Goal: Find contact information

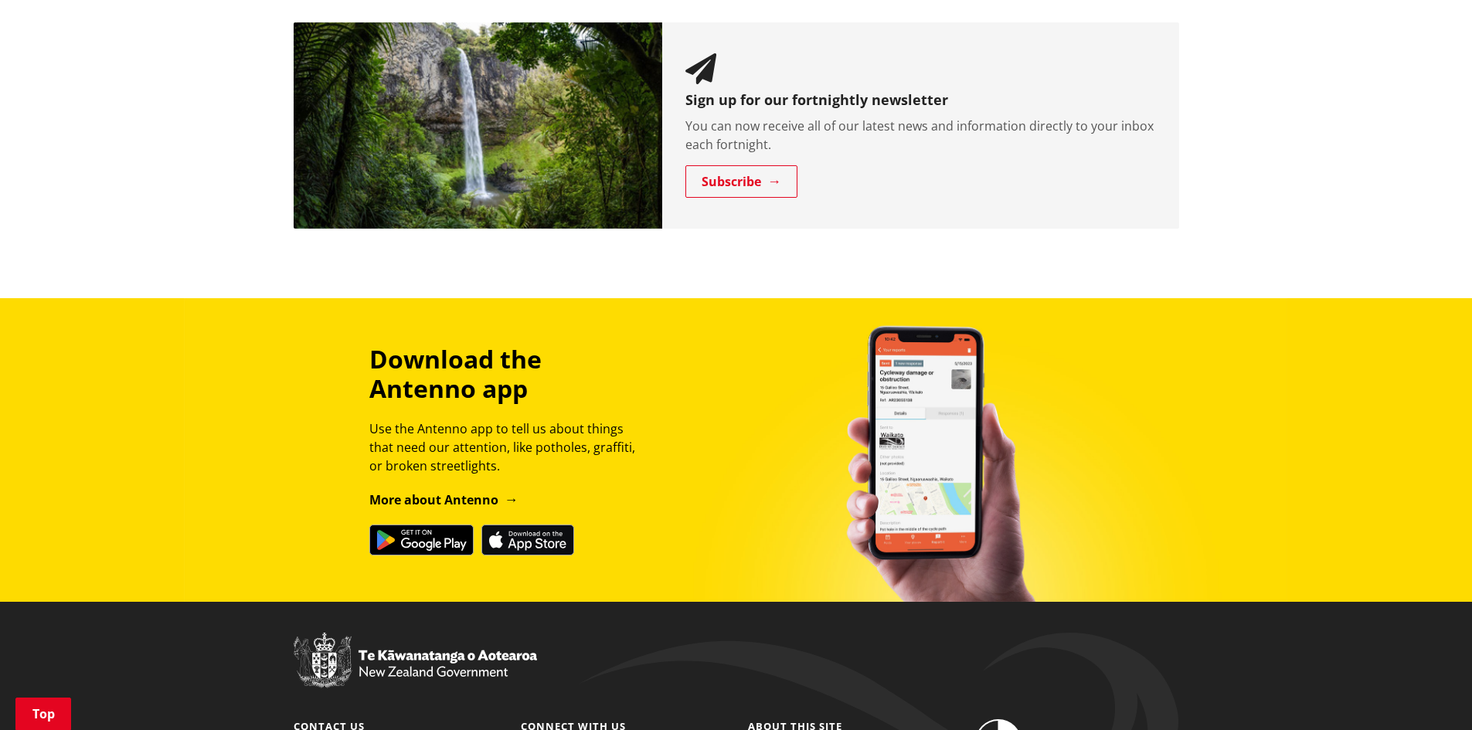
scroll to position [1726, 0]
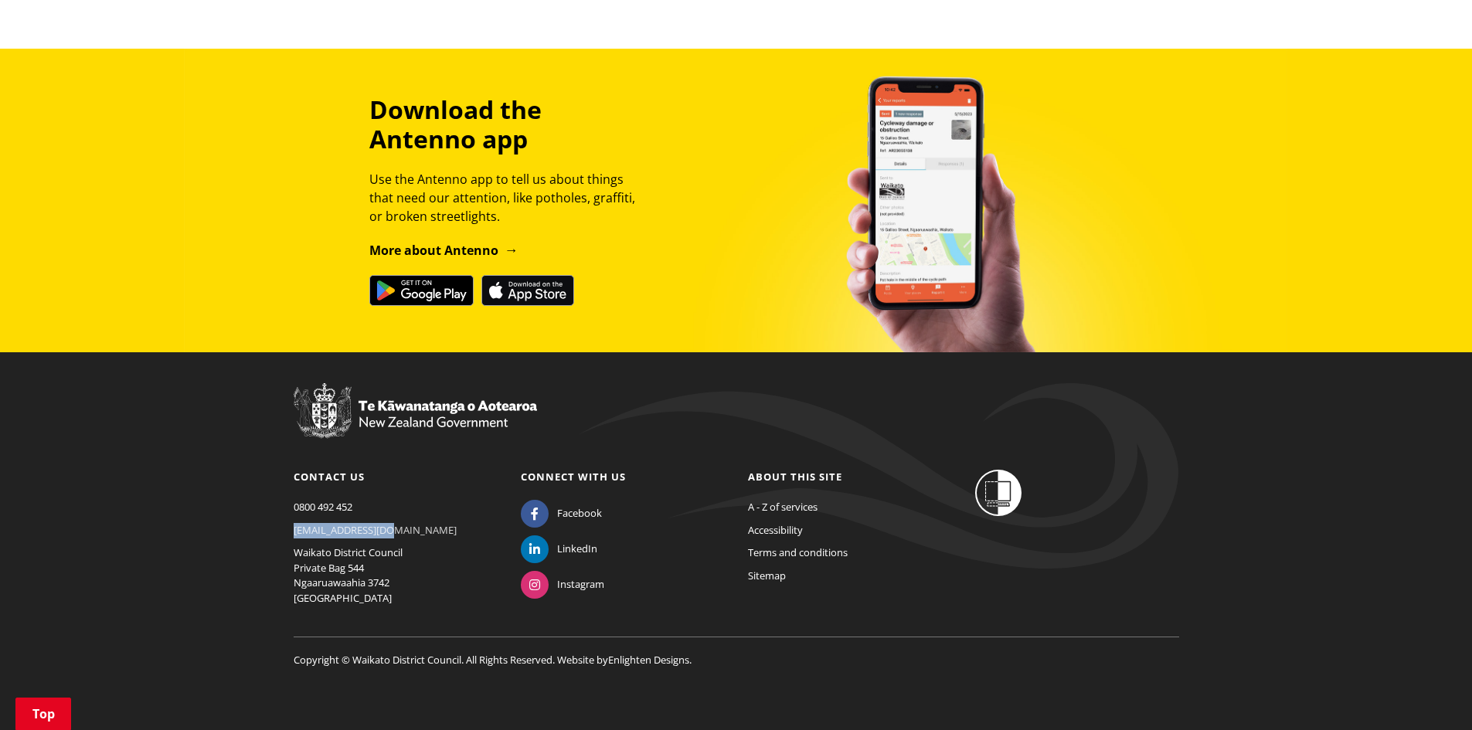
drag, startPoint x: 395, startPoint y: 534, endPoint x: 293, endPoint y: 536, distance: 102.0
click at [294, 536] on p "[EMAIL_ADDRESS][DOMAIN_NAME]" at bounding box center [396, 530] width 204 height 15
copy link "[EMAIL_ADDRESS][DOMAIN_NAME]"
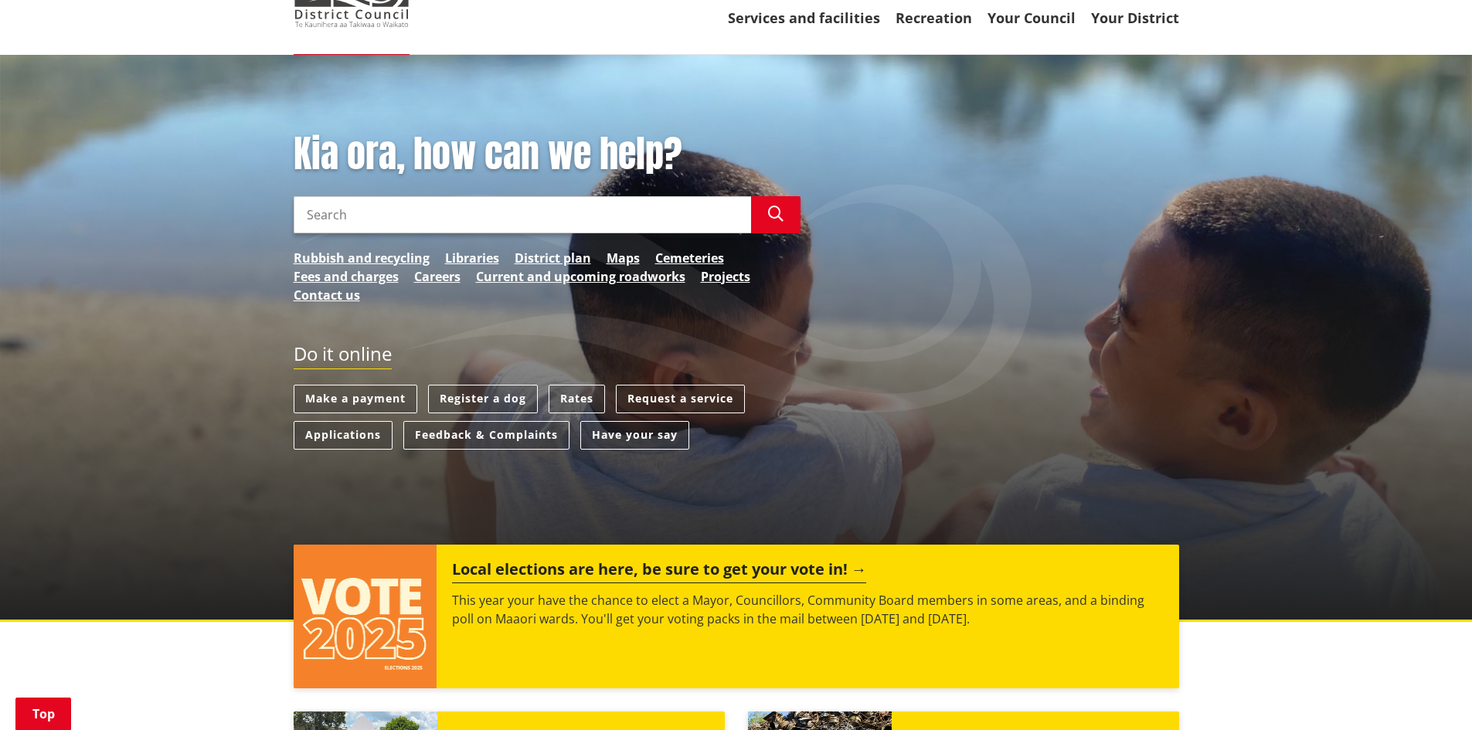
scroll to position [0, 0]
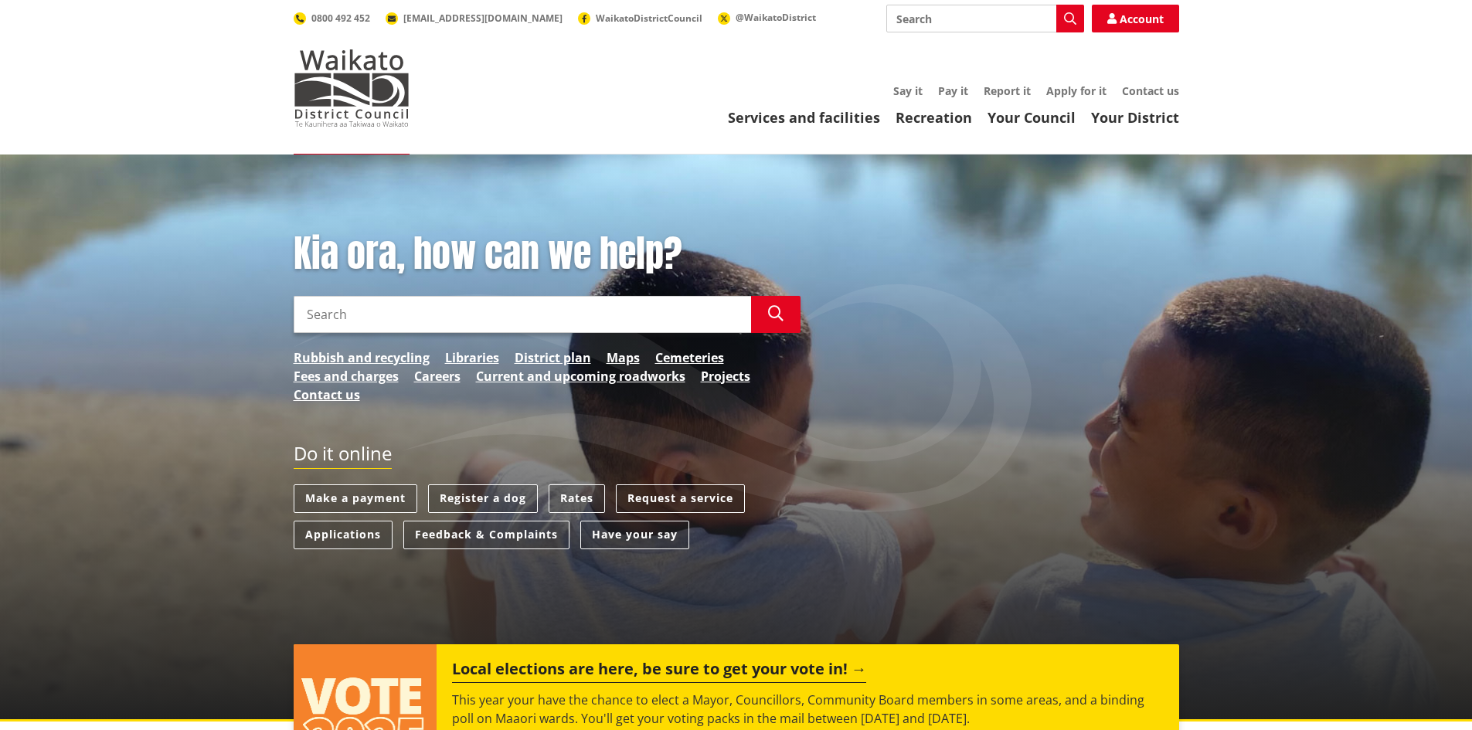
click at [943, 18] on input "Search" at bounding box center [985, 19] width 198 height 28
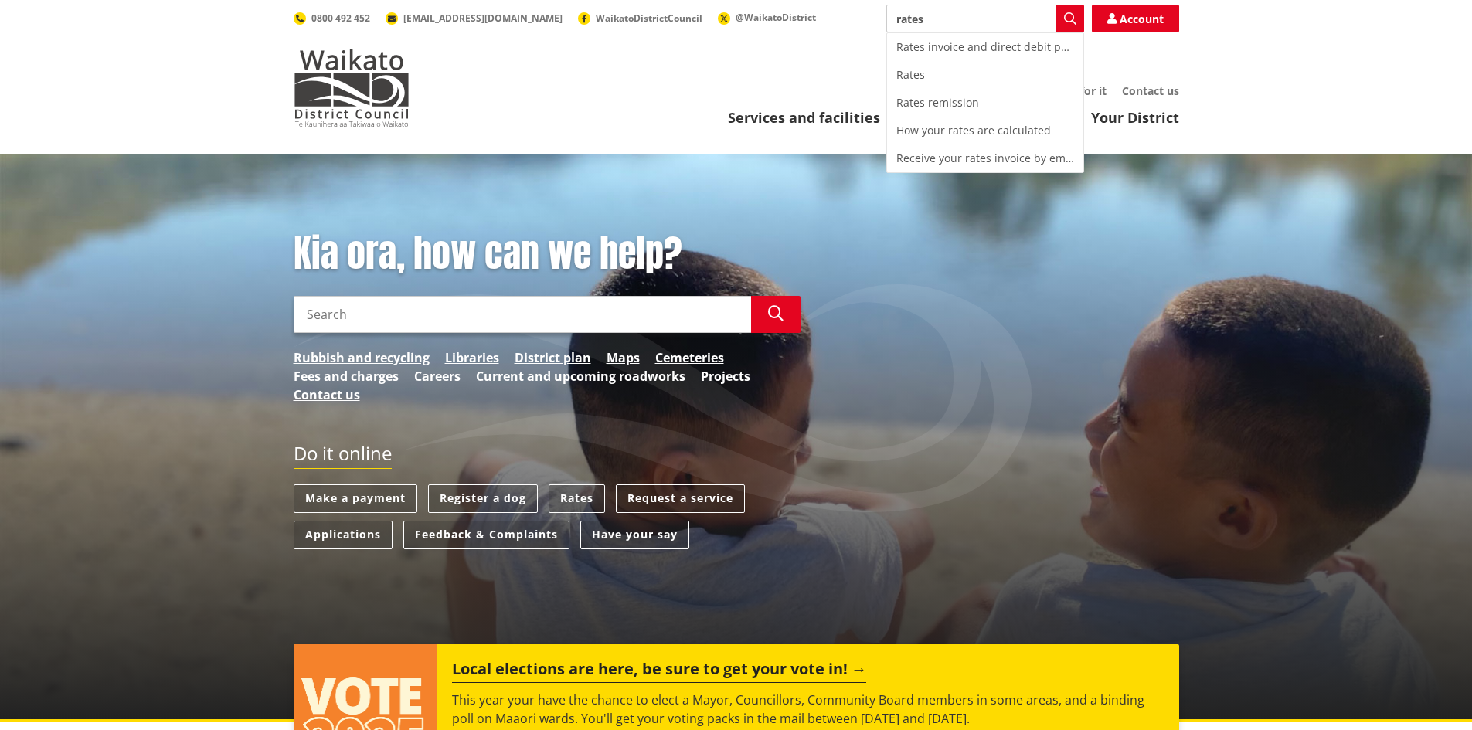
type input "rates"
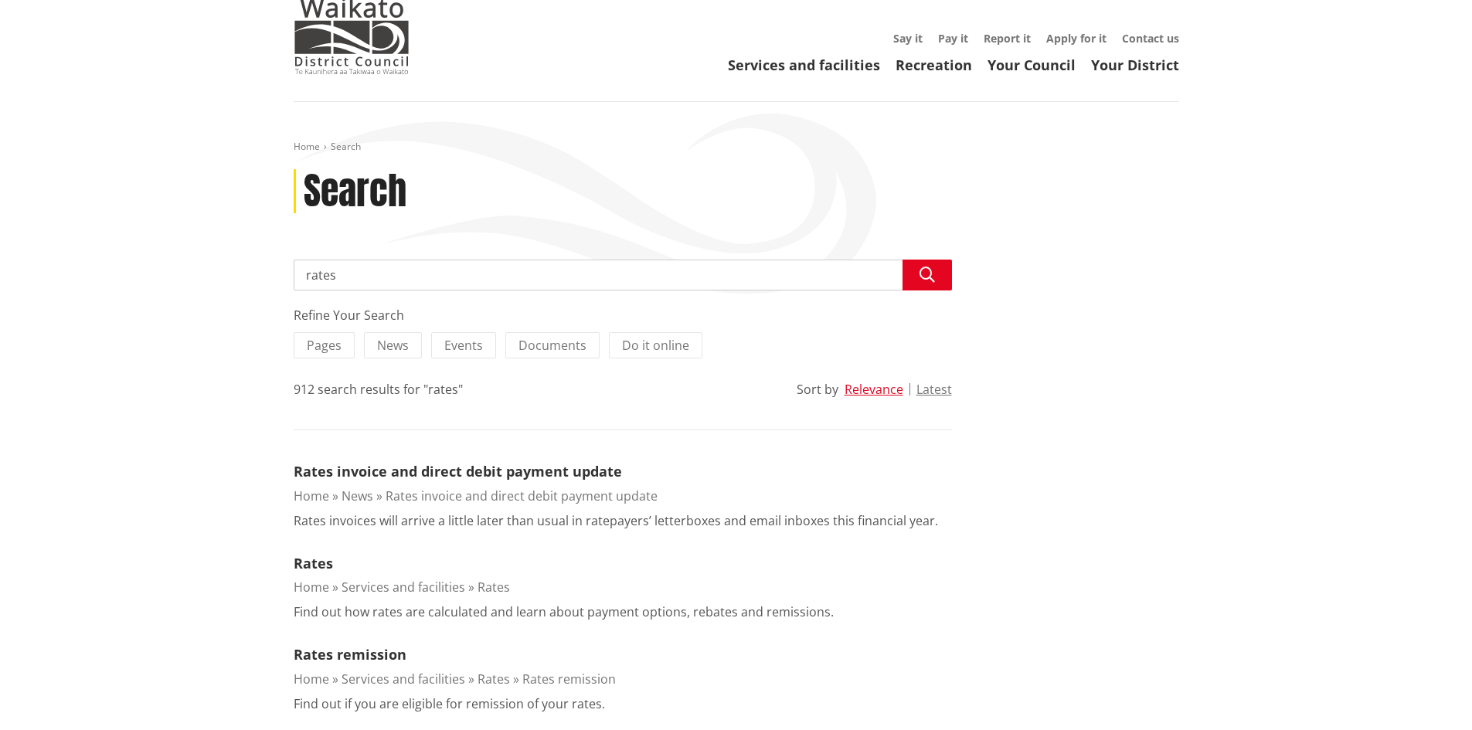
scroll to position [155, 0]
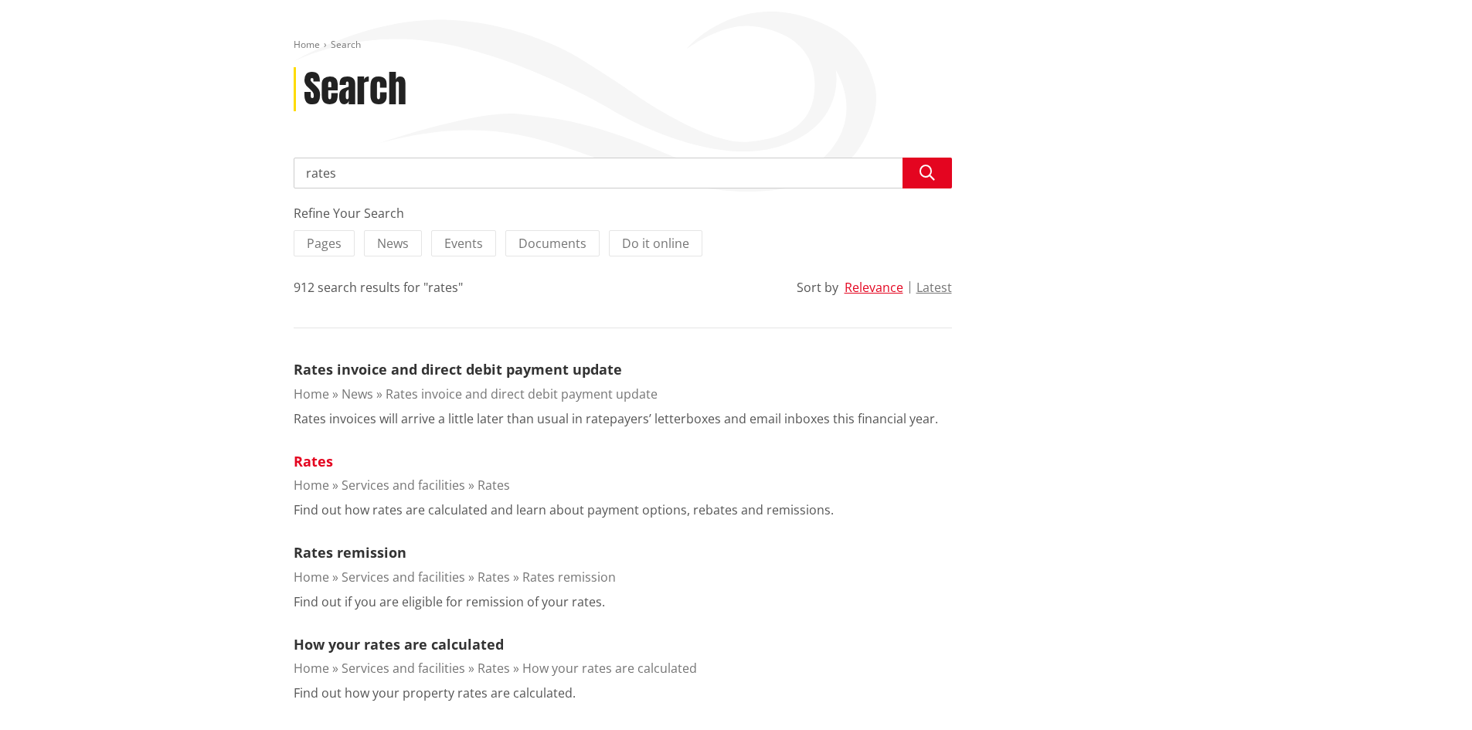
click at [308, 467] on link "Rates" at bounding box center [313, 461] width 39 height 19
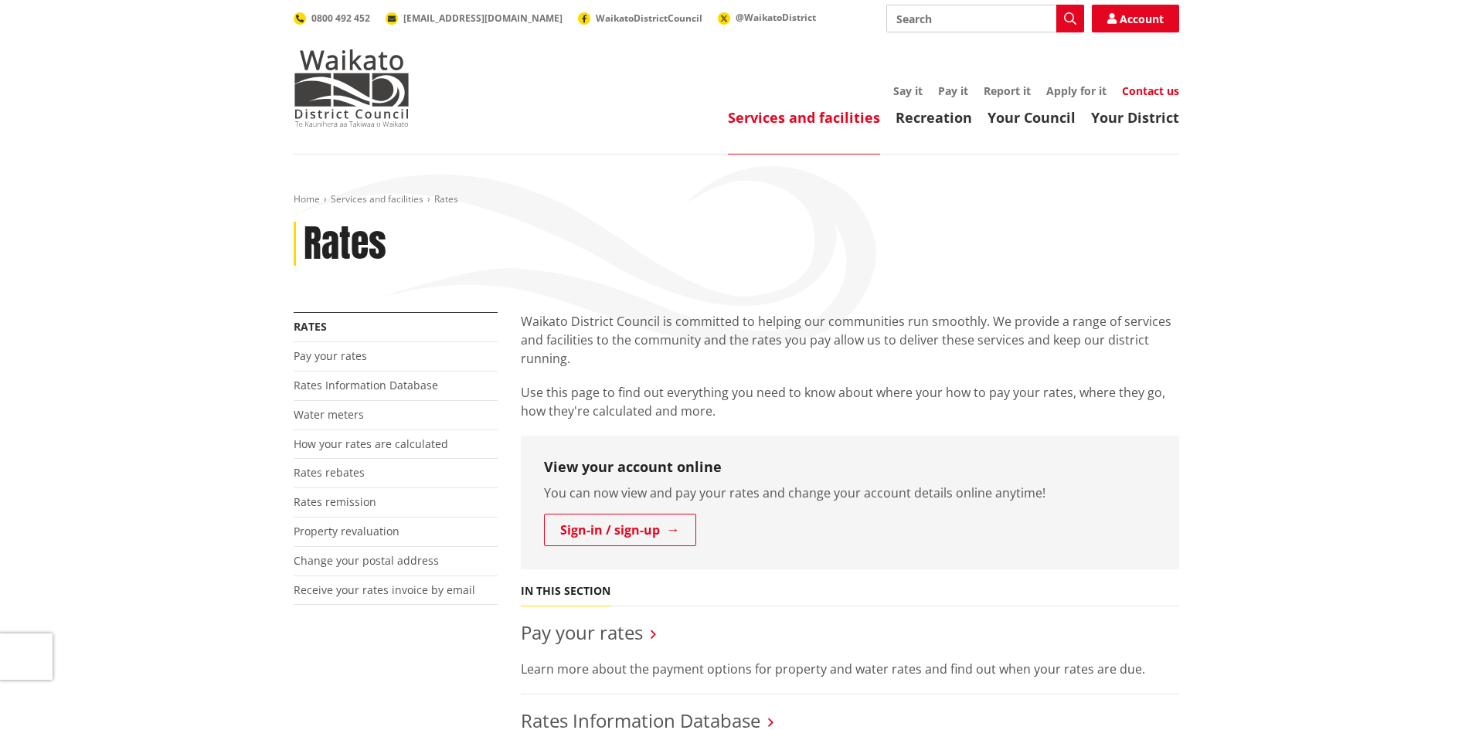
click at [1164, 96] on link "Contact us" at bounding box center [1150, 90] width 57 height 15
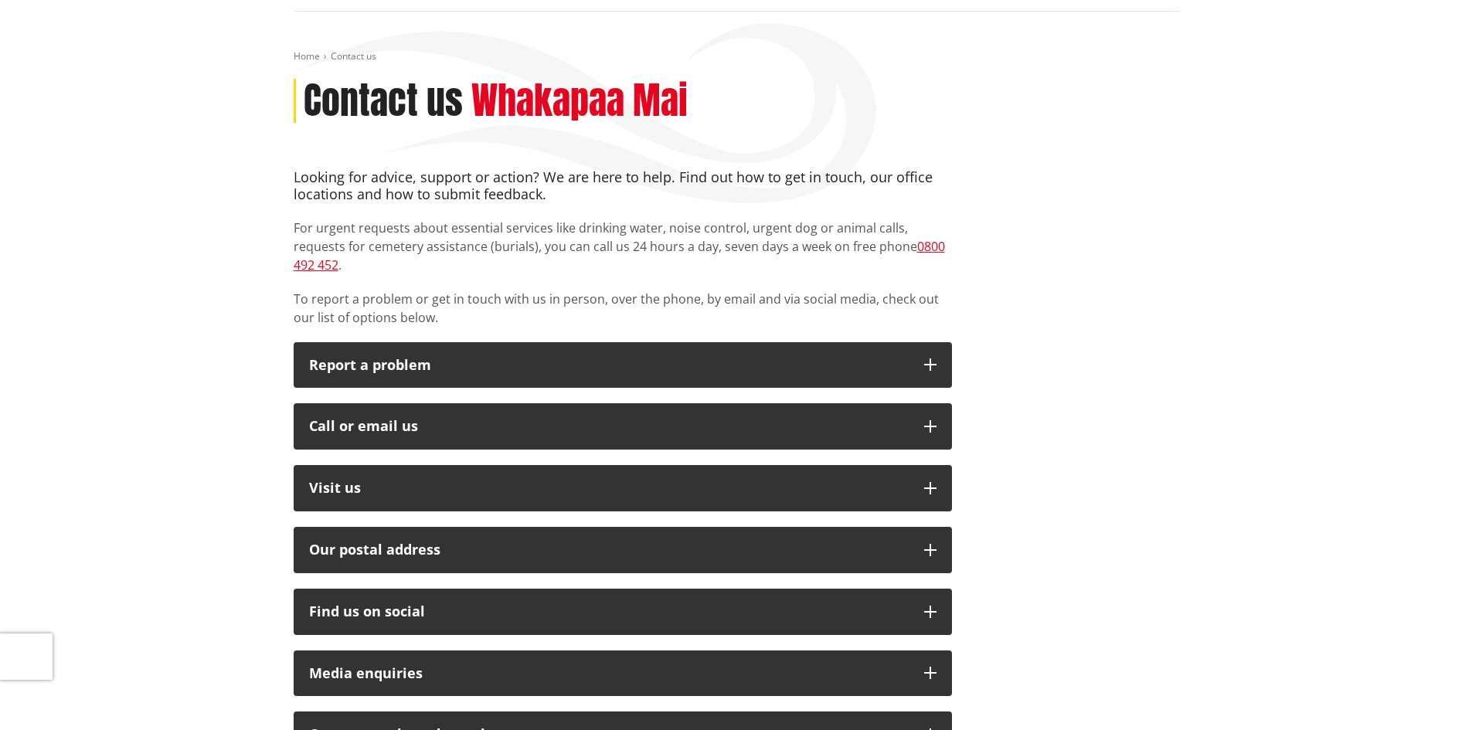
scroll to position [155, 0]
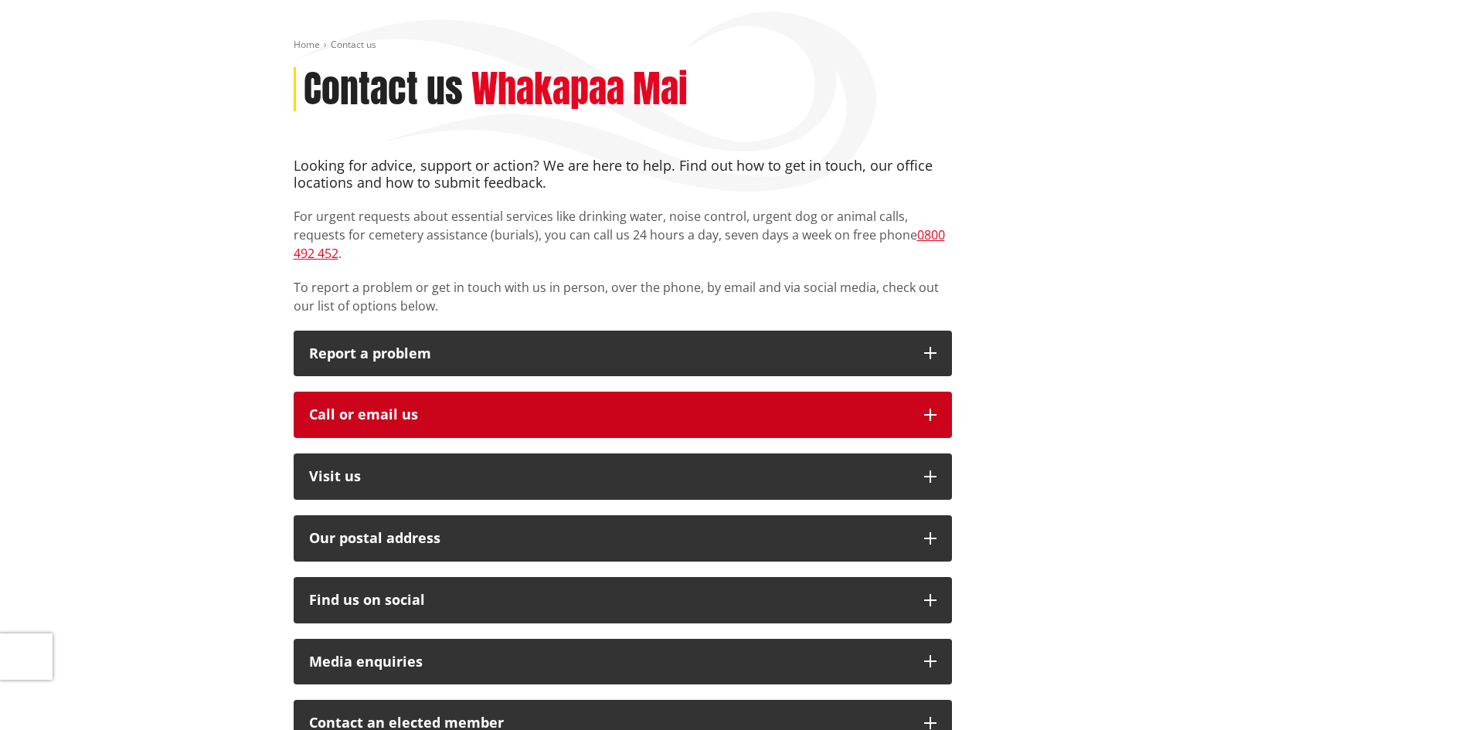
click at [928, 409] on icon "button" at bounding box center [930, 415] width 12 height 12
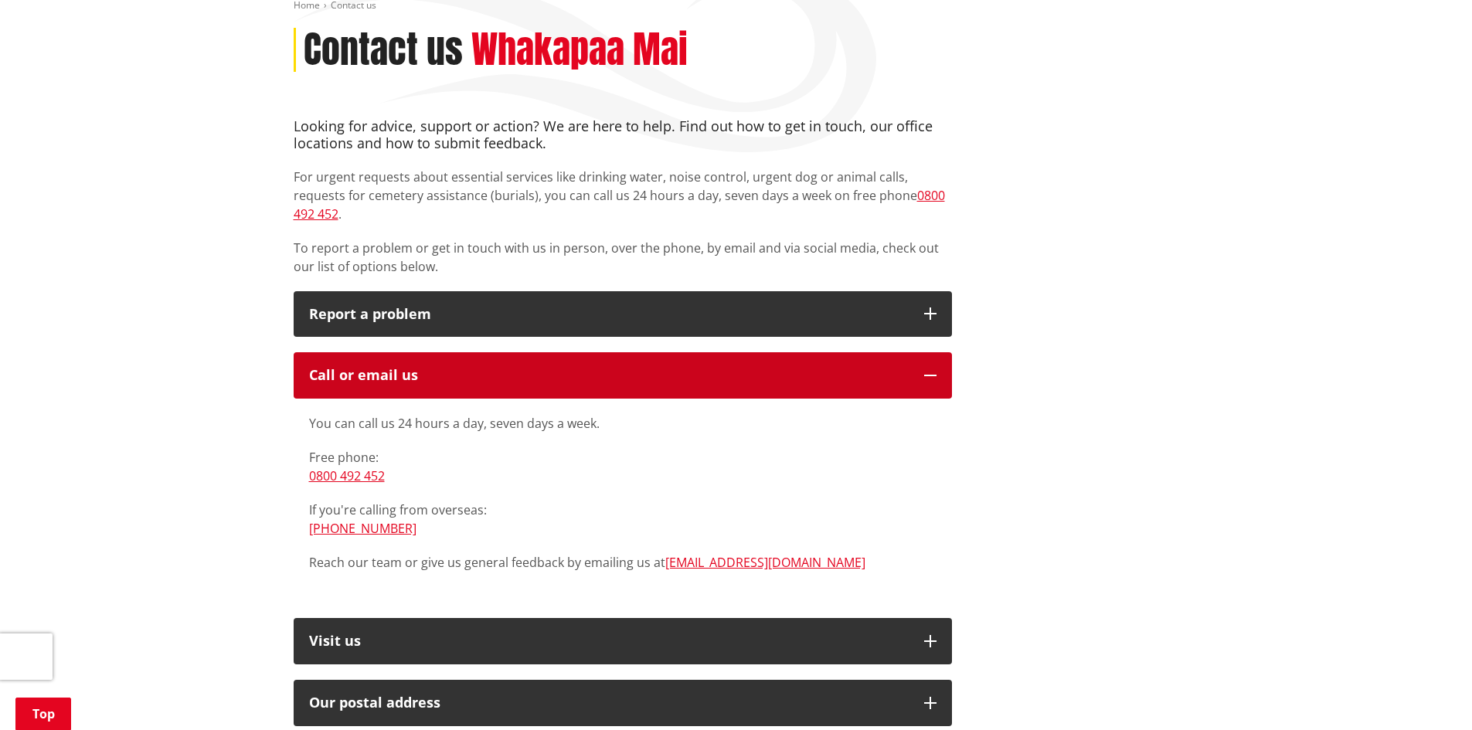
scroll to position [232, 0]
